Goal: Information Seeking & Learning: Learn about a topic

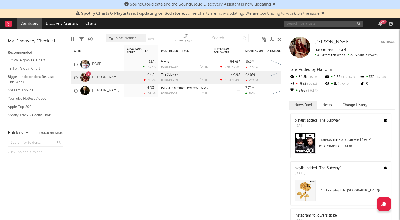
click at [317, 25] on input "text" at bounding box center [323, 24] width 79 height 7
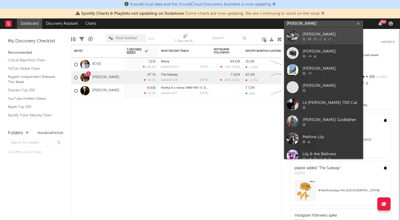
type input "[PERSON_NAME]"
click at [312, 32] on div "[PERSON_NAME]" at bounding box center [332, 34] width 58 height 6
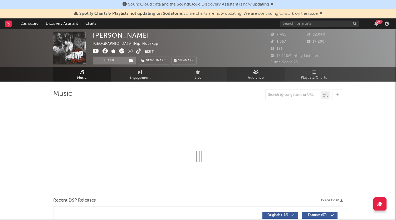
select select "6m"
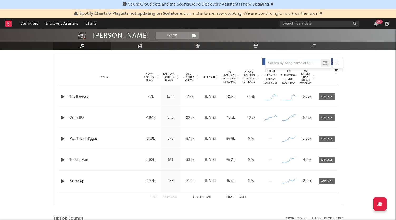
scroll to position [196, 0]
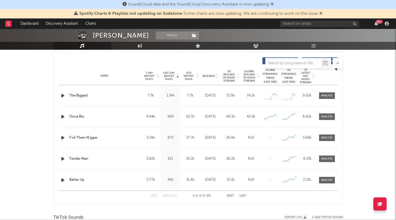
click at [132, 96] on div "The Biggest" at bounding box center [104, 95] width 70 height 5
click at [329, 98] on div at bounding box center [326, 96] width 11 height 4
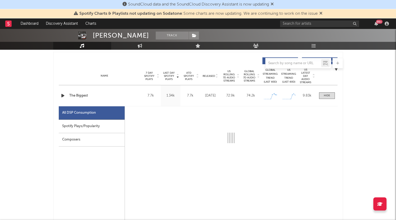
select select "1w"
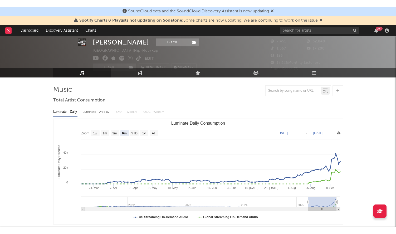
scroll to position [12, 0]
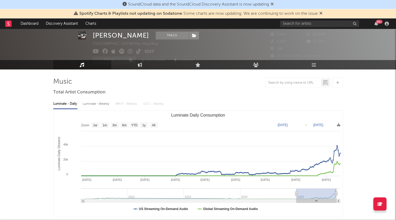
type input "[DATE]"
select select "6m"
type input "[DATE]"
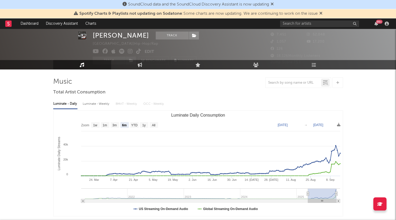
click at [308, 195] on icon "Luminate Daily Consumption" at bounding box center [308, 194] width 2 height 4
